Goal: Entertainment & Leisure: Consume media (video, audio)

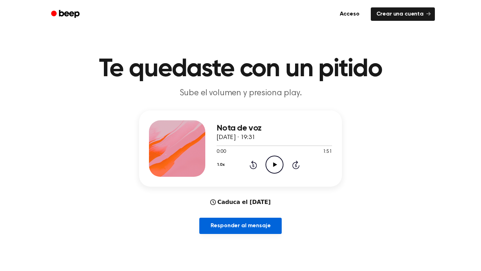
click at [260, 225] on font "Responder al mensaje" at bounding box center [241, 226] width 60 height 6
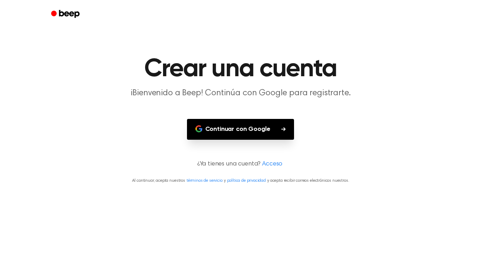
click at [267, 126] on font "Continuar con Google" at bounding box center [237, 129] width 65 height 6
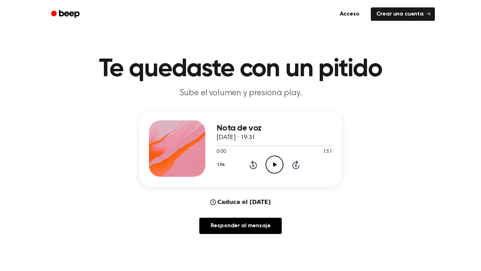
click at [280, 167] on icon "Play Audio" at bounding box center [275, 164] width 18 height 18
click at [274, 158] on icon "Pause Audio" at bounding box center [275, 164] width 18 height 18
click at [230, 144] on div at bounding box center [275, 145] width 116 height 6
click at [222, 154] on span "0:13" at bounding box center [221, 151] width 9 height 7
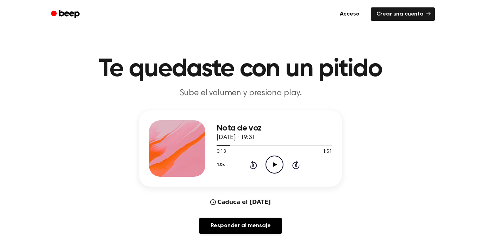
click at [273, 162] on icon "Play Audio" at bounding box center [275, 164] width 18 height 18
click at [220, 145] on div at bounding box center [224, 145] width 14 height 1
click at [217, 147] on span at bounding box center [218, 146] width 6 height 6
click at [267, 165] on icon "Pause Audio" at bounding box center [275, 164] width 18 height 18
click at [225, 145] on div at bounding box center [275, 145] width 116 height 1
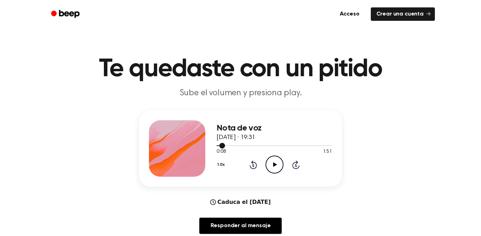
click at [218, 145] on div at bounding box center [221, 145] width 8 height 1
click at [216, 147] on span at bounding box center [215, 146] width 6 height 6
click at [274, 167] on icon "Play Audio" at bounding box center [275, 164] width 18 height 18
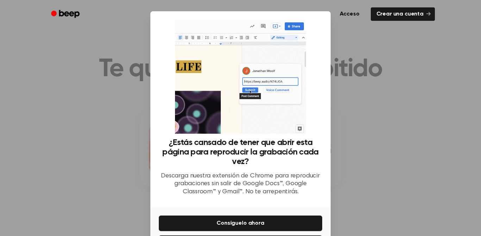
click at [365, 148] on div at bounding box center [240, 118] width 481 height 236
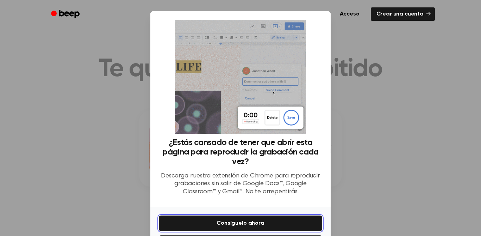
click at [296, 224] on button "Consíguelo ahora" at bounding box center [240, 222] width 163 height 15
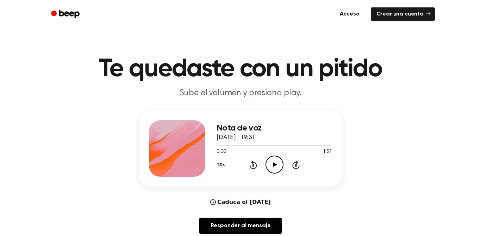
click at [274, 166] on icon at bounding box center [275, 164] width 4 height 5
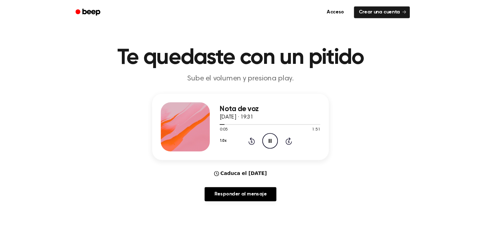
scroll to position [6, 0]
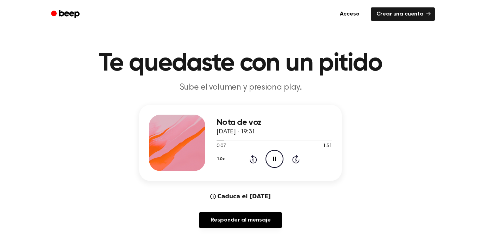
click at [279, 162] on icon "Pause Audio" at bounding box center [275, 159] width 18 height 18
click at [222, 139] on span at bounding box center [222, 140] width 6 height 6
click at [216, 141] on div "Nota de voz [DATE] · 19:31 0:05 1:51 Su navegador no soporta el elemento [objec…" at bounding box center [240, 143] width 203 height 76
click at [273, 161] on icon "Play Audio" at bounding box center [275, 159] width 18 height 18
click at [278, 159] on icon "Pause Audio" at bounding box center [275, 159] width 18 height 18
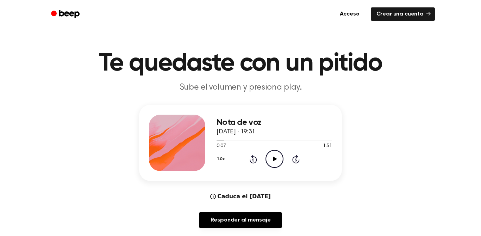
click at [278, 157] on icon "Play Audio" at bounding box center [275, 159] width 18 height 18
click at [276, 160] on icon at bounding box center [274, 158] width 3 height 5
click at [277, 165] on icon "Play Audio" at bounding box center [275, 159] width 18 height 18
click at [222, 140] on div at bounding box center [224, 139] width 14 height 1
click at [225, 140] on span at bounding box center [228, 140] width 6 height 6
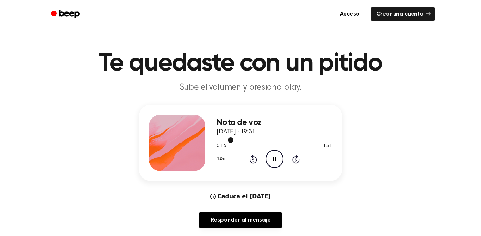
click at [275, 167] on circle at bounding box center [274, 158] width 17 height 17
click at [227, 141] on div at bounding box center [275, 140] width 116 height 6
click at [286, 164] on div "1.0x Rewind 5 seconds Play Audio Skip 5 seconds" at bounding box center [275, 159] width 116 height 18
click at [220, 142] on div at bounding box center [275, 140] width 116 height 6
click at [279, 156] on icon "Play Audio" at bounding box center [275, 159] width 18 height 18
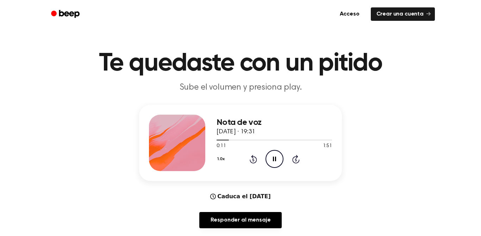
click at [268, 161] on icon "Pause Audio" at bounding box center [275, 159] width 18 height 18
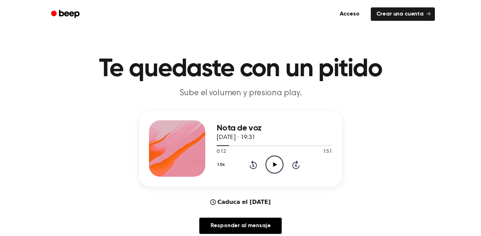
click at [275, 174] on div "Nota de voz [DATE] · 19:31 0:12 1:51 Su navegador no soporta el elemento [objec…" at bounding box center [275, 148] width 116 height 56
click at [277, 165] on icon "Play Audio" at bounding box center [275, 164] width 18 height 18
click at [271, 166] on icon "Pause Audio" at bounding box center [275, 164] width 18 height 18
click at [276, 161] on icon "Play Audio" at bounding box center [275, 164] width 18 height 18
click at [270, 165] on icon "Pause Audio" at bounding box center [275, 164] width 18 height 18
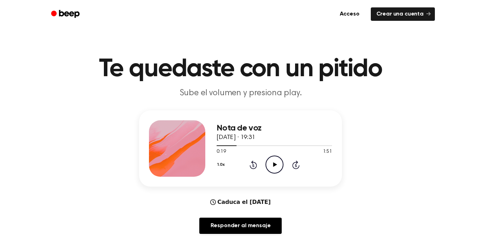
click at [271, 172] on icon "Play Audio" at bounding box center [275, 164] width 18 height 18
click at [253, 165] on icon at bounding box center [253, 165] width 2 height 3
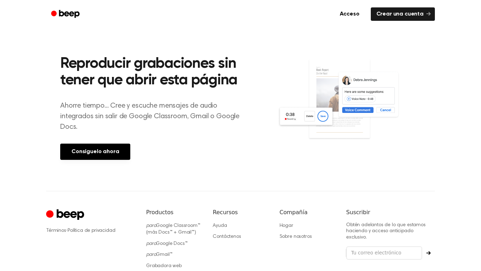
scroll to position [328, 0]
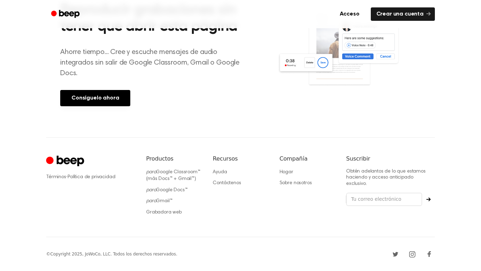
click at [408, 70] on img at bounding box center [349, 52] width 143 height 95
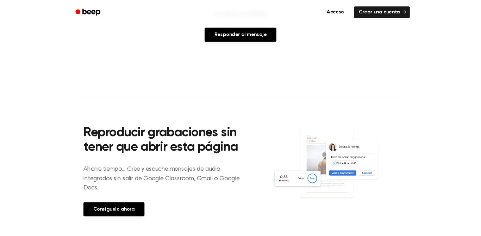
scroll to position [0, 0]
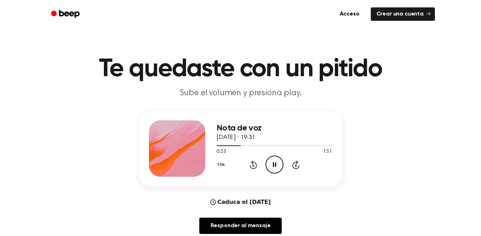
click at [223, 145] on div at bounding box center [229, 145] width 24 height 1
click at [274, 174] on div "Nota de voz [DATE] · 19:31 0:29 1:51 Su navegador no soporta el elemento [objec…" at bounding box center [275, 148] width 116 height 56
click at [269, 169] on icon "Pause Audio" at bounding box center [275, 164] width 18 height 18
click at [250, 166] on icon at bounding box center [253, 164] width 7 height 8
click at [275, 174] on div "Nota de voz [DATE] · 19:31 0:25 1:51 Su navegador no soporta el elemento [objec…" at bounding box center [275, 148] width 116 height 56
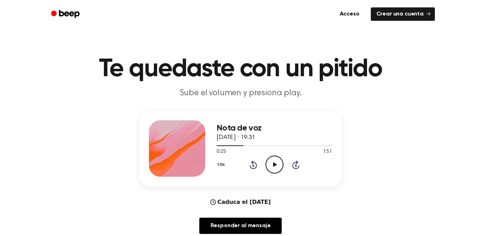
click at [273, 173] on icon "Play Audio" at bounding box center [275, 164] width 18 height 18
click at [241, 179] on div "Nota de voz [DATE] · 19:31 0:29 1:51 Su navegador no soporta el elemento [objec…" at bounding box center [240, 148] width 203 height 76
click at [254, 169] on div "1.0x Rewind 5 seconds Pause Audio Skip 5 seconds" at bounding box center [275, 164] width 116 height 18
click at [253, 165] on icon at bounding box center [253, 165] width 2 height 3
click at [251, 165] on icon "Rewind 5 seconds" at bounding box center [253, 164] width 8 height 9
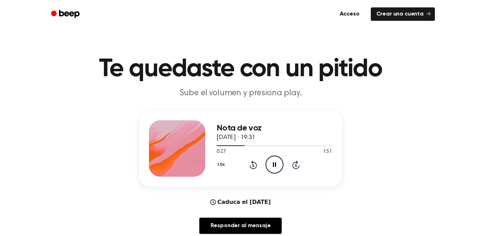
click at [272, 168] on icon "Pause Audio" at bounding box center [275, 164] width 18 height 18
click at [270, 167] on icon "Play Audio" at bounding box center [275, 164] width 18 height 18
click at [271, 171] on icon "Pause Audio" at bounding box center [275, 164] width 18 height 18
click at [268, 165] on icon "Play Audio" at bounding box center [275, 164] width 18 height 18
click at [274, 167] on icon "Pause Audio" at bounding box center [275, 164] width 18 height 18
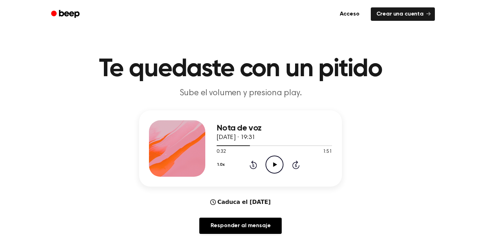
click at [278, 163] on icon "Play Audio" at bounding box center [275, 164] width 18 height 18
click at [274, 166] on icon "Pause Audio" at bounding box center [275, 164] width 18 height 18
click at [412, 30] on main "Te quedaste con un pitido Sube el volumen y presiona play. Nota de voz [DATE] ·…" at bounding box center [240, 232] width 481 height 465
click at [253, 165] on icon at bounding box center [253, 165] width 2 height 3
click at [280, 168] on icon "Play Audio" at bounding box center [275, 164] width 18 height 18
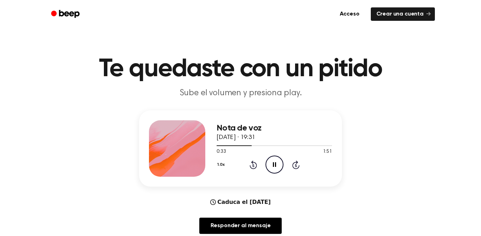
click at [276, 166] on icon "Pause Audio" at bounding box center [275, 164] width 18 height 18
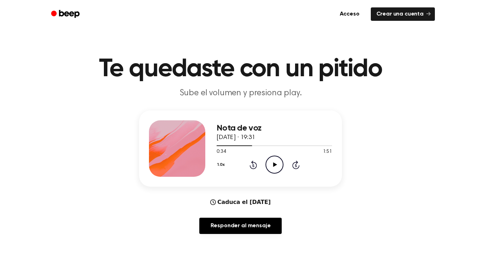
click at [275, 161] on icon "Play Audio" at bounding box center [275, 164] width 18 height 18
click at [256, 169] on icon "Rewind 5 seconds" at bounding box center [253, 164] width 8 height 9
click at [271, 173] on icon "Pause Audio" at bounding box center [275, 164] width 18 height 18
click at [251, 168] on icon at bounding box center [253, 164] width 7 height 8
click at [274, 169] on icon "Play Audio" at bounding box center [275, 164] width 18 height 18
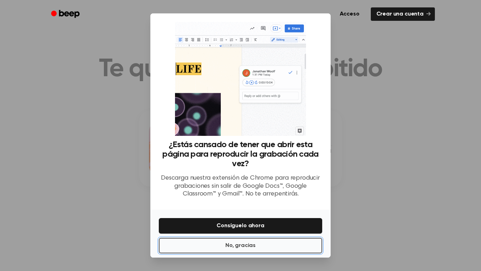
click at [242, 248] on font "No, gracias" at bounding box center [240, 245] width 30 height 6
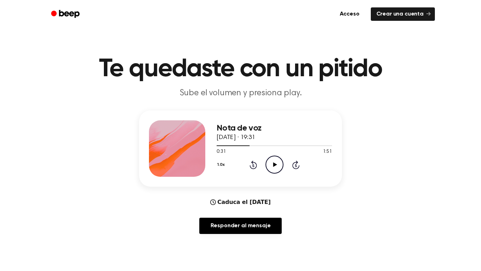
click at [278, 164] on icon "Play Audio" at bounding box center [275, 164] width 18 height 18
click at [253, 165] on icon at bounding box center [253, 165] width 2 height 3
click at [274, 165] on icon "Pause Audio" at bounding box center [275, 164] width 18 height 18
click at [273, 165] on icon "Play Audio" at bounding box center [275, 164] width 18 height 18
click at [273, 162] on icon at bounding box center [274, 164] width 3 height 5
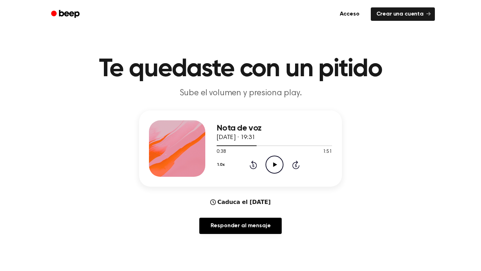
click at [276, 169] on icon "Play Audio" at bounding box center [275, 164] width 18 height 18
click at [275, 162] on icon "Pause Audio" at bounding box center [275, 164] width 18 height 18
click at [273, 175] on div "Nota de voz [DATE] · 19:31 0:42 1:51 Su navegador no soporta el elemento [objec…" at bounding box center [275, 148] width 116 height 56
click at [275, 166] on icon at bounding box center [275, 164] width 4 height 5
click at [274, 165] on icon "Pause Audio" at bounding box center [275, 164] width 18 height 18
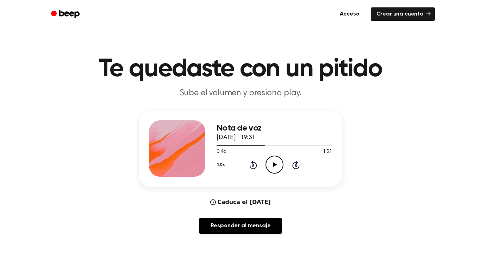
click at [280, 174] on div "Nota de voz [DATE] · 19:31 0:46 1:51 Su navegador no soporta el elemento [objec…" at bounding box center [275, 148] width 116 height 56
click at [283, 163] on circle at bounding box center [274, 164] width 17 height 17
click at [272, 163] on icon "Pause Audio" at bounding box center [275, 164] width 18 height 18
click at [243, 165] on div "1.0x Rewind 5 seconds Play Audio Skip 5 seconds" at bounding box center [275, 164] width 116 height 18
click at [253, 165] on icon at bounding box center [253, 165] width 2 height 3
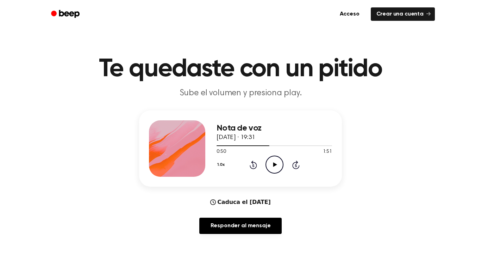
click at [275, 161] on icon "Play Audio" at bounding box center [275, 164] width 18 height 18
click at [272, 166] on icon "Pause Audio" at bounding box center [275, 164] width 18 height 18
click at [280, 167] on icon "Play Audio" at bounding box center [275, 164] width 18 height 18
click at [277, 161] on icon "Pause Audio" at bounding box center [275, 164] width 18 height 18
click at [253, 165] on icon at bounding box center [253, 165] width 2 height 3
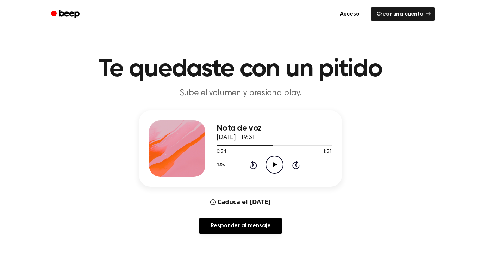
click at [275, 166] on icon at bounding box center [275, 164] width 4 height 5
click at [274, 169] on icon "Pause Audio" at bounding box center [275, 164] width 18 height 18
click at [280, 168] on icon "Play Audio" at bounding box center [275, 164] width 18 height 18
click at [279, 173] on icon "Pause Audio" at bounding box center [275, 164] width 18 height 18
click at [274, 163] on icon at bounding box center [275, 164] width 4 height 5
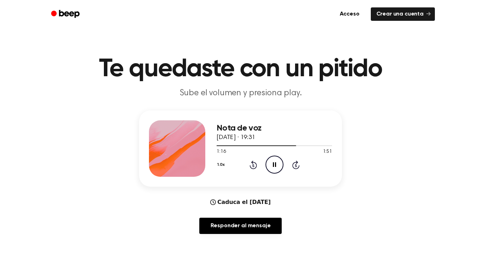
click at [253, 165] on icon at bounding box center [253, 165] width 2 height 3
click at [285, 168] on div "1.0x Rewind 5 seconds Pause Audio Skip 5 seconds" at bounding box center [275, 164] width 116 height 18
click at [255, 168] on icon at bounding box center [253, 164] width 7 height 8
click at [253, 165] on icon at bounding box center [253, 165] width 2 height 3
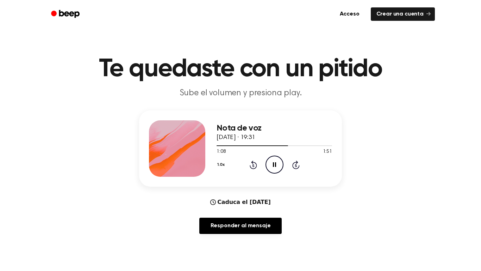
click at [276, 171] on icon "Pause Audio" at bounding box center [275, 164] width 18 height 18
click at [267, 165] on icon "Play Audio" at bounding box center [275, 164] width 18 height 18
click at [254, 168] on icon at bounding box center [253, 164] width 7 height 8
click at [273, 157] on icon "Pause Audio" at bounding box center [275, 164] width 18 height 18
click at [253, 168] on icon at bounding box center [253, 164] width 7 height 8
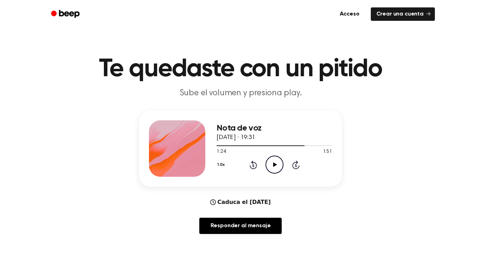
click at [253, 165] on icon at bounding box center [253, 165] width 2 height 3
click at [278, 169] on icon "Play Audio" at bounding box center [275, 164] width 18 height 18
click at [275, 163] on icon at bounding box center [274, 164] width 3 height 5
click at [243, 154] on div "1:23 1:51" at bounding box center [275, 151] width 116 height 7
click at [272, 163] on icon "Play Audio" at bounding box center [275, 164] width 18 height 18
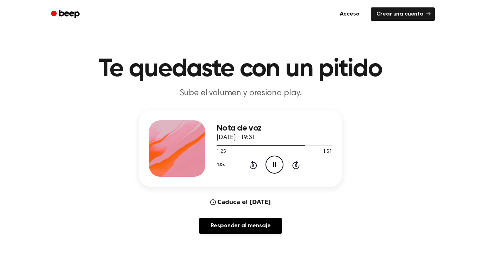
click at [261, 162] on div "1.0x Rewind 5 seconds Pause Audio Skip 5 seconds" at bounding box center [275, 164] width 116 height 18
click at [283, 160] on icon "Pause Audio" at bounding box center [275, 164] width 18 height 18
click at [277, 160] on icon "Play Audio" at bounding box center [275, 164] width 18 height 18
click at [242, 168] on div "1.0x Rewind 5 seconds Pause Audio Skip 5 seconds" at bounding box center [275, 164] width 116 height 18
click at [253, 165] on icon at bounding box center [253, 165] width 2 height 3
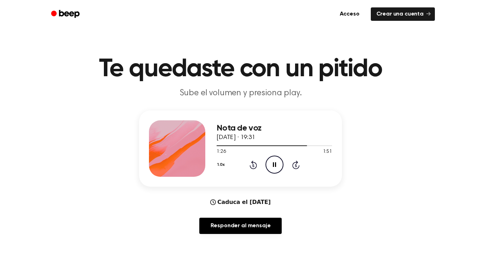
click at [270, 161] on icon "Pause Audio" at bounding box center [275, 164] width 18 height 18
click at [273, 161] on icon "Play Audio" at bounding box center [275, 164] width 18 height 18
click at [275, 165] on icon "Pause Audio" at bounding box center [275, 164] width 18 height 18
click at [280, 164] on icon "Play Audio" at bounding box center [275, 164] width 18 height 18
